Goal: Task Accomplishment & Management: Use online tool/utility

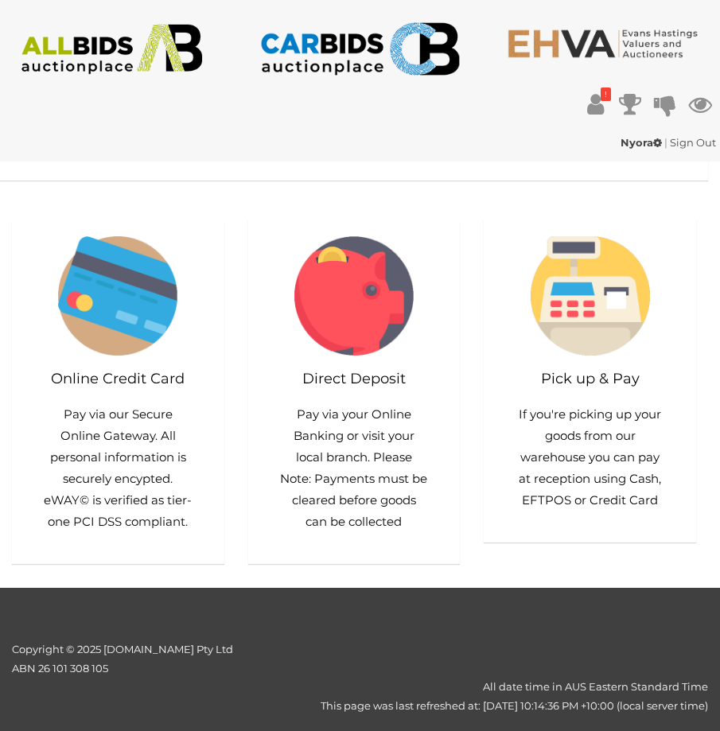
scroll to position [817, 1]
click at [359, 355] on img at bounding box center [353, 295] width 119 height 119
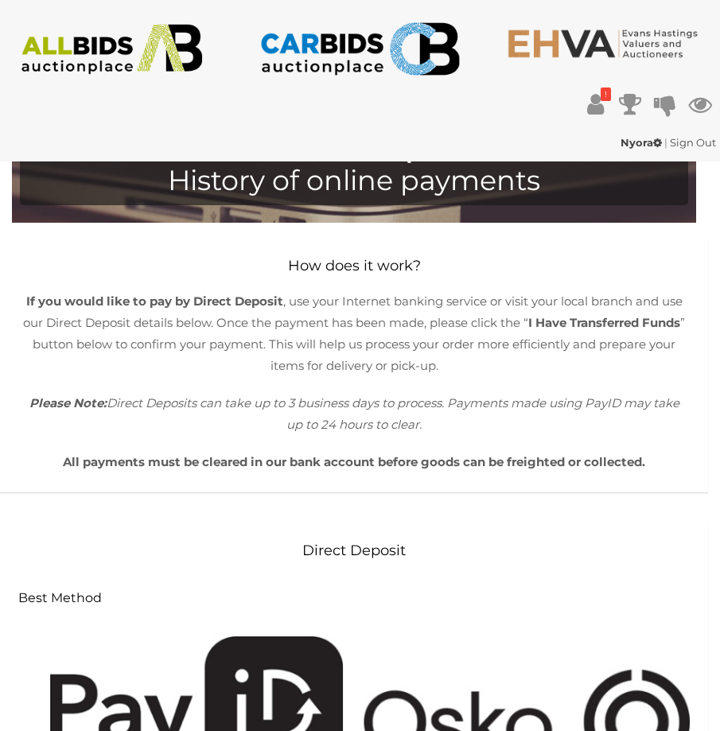
scroll to position [1, 0]
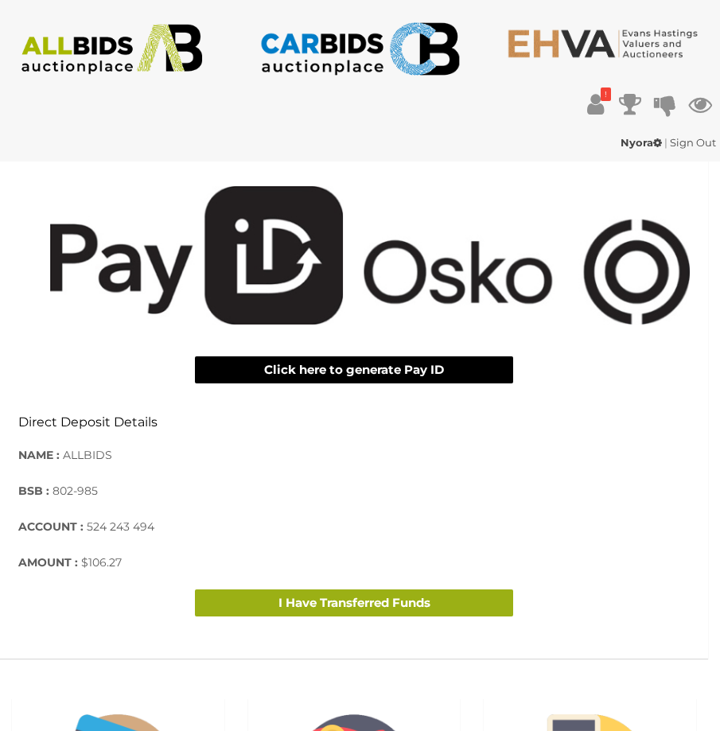
scroll to position [448, 0]
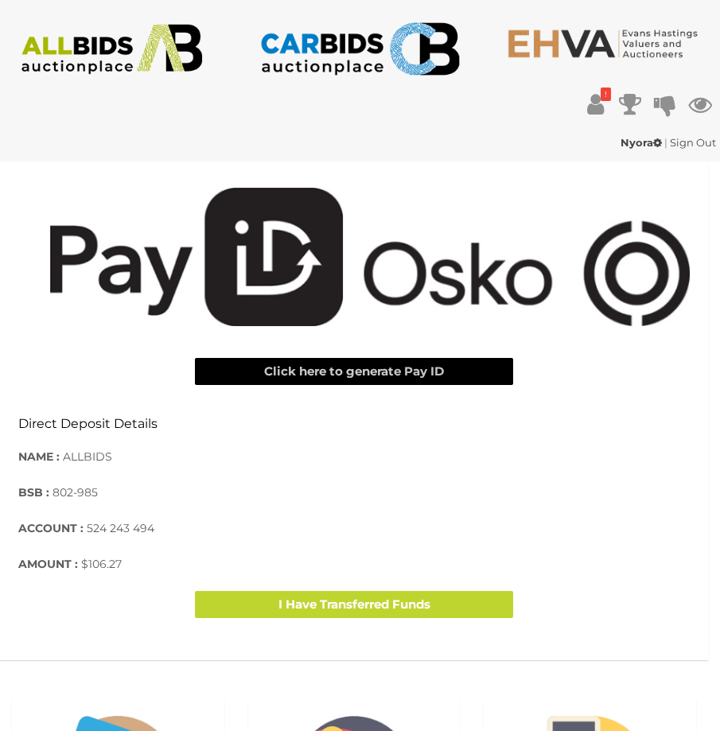
click at [349, 367] on button "Click here to generate Pay ID" at bounding box center [354, 372] width 318 height 28
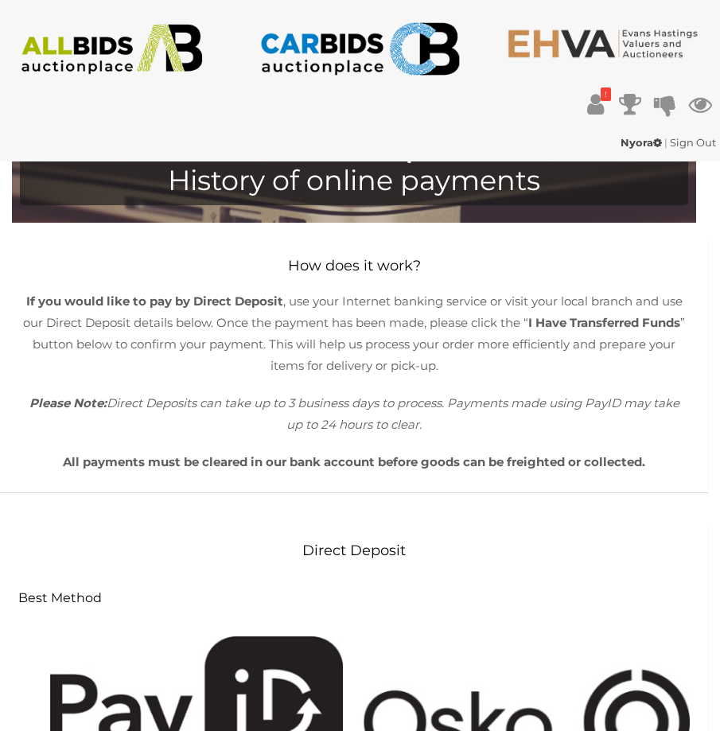
scroll to position [0, 0]
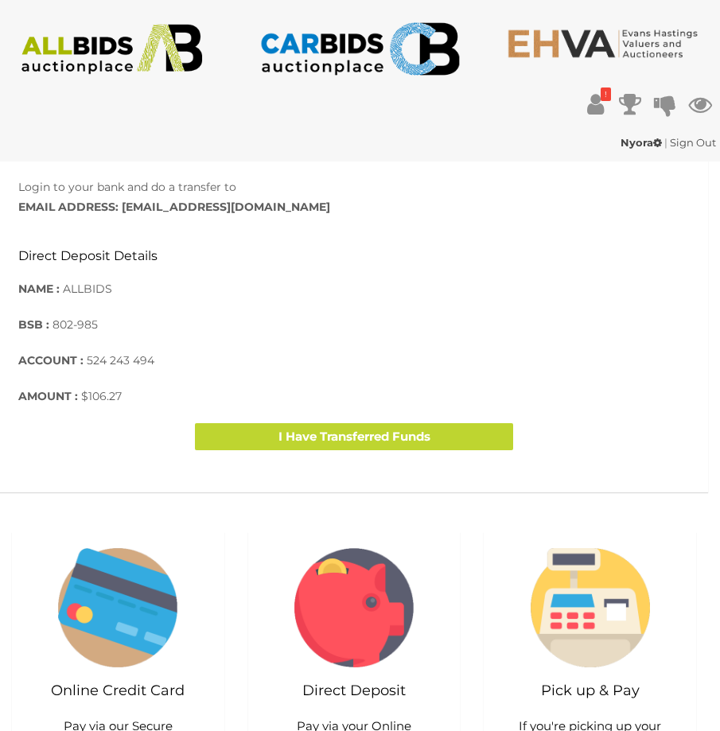
scroll to position [631, 0]
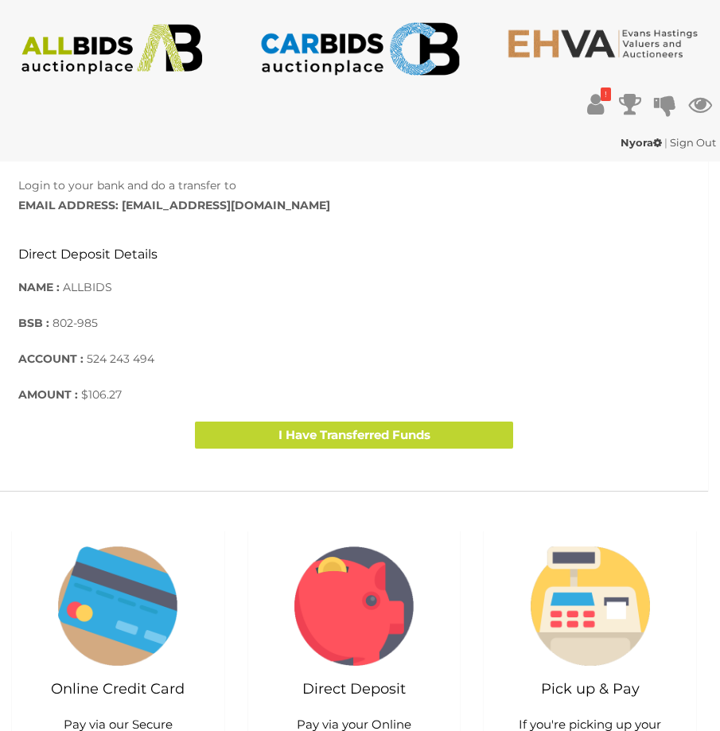
click at [258, 309] on div "Direct Deposit Details NAME : ALLBIDS BSB : 802-985 ACCOUNT : 524 243 494 AMOUN…" at bounding box center [353, 317] width 671 height 173
